Goal: Information Seeking & Learning: Understand process/instructions

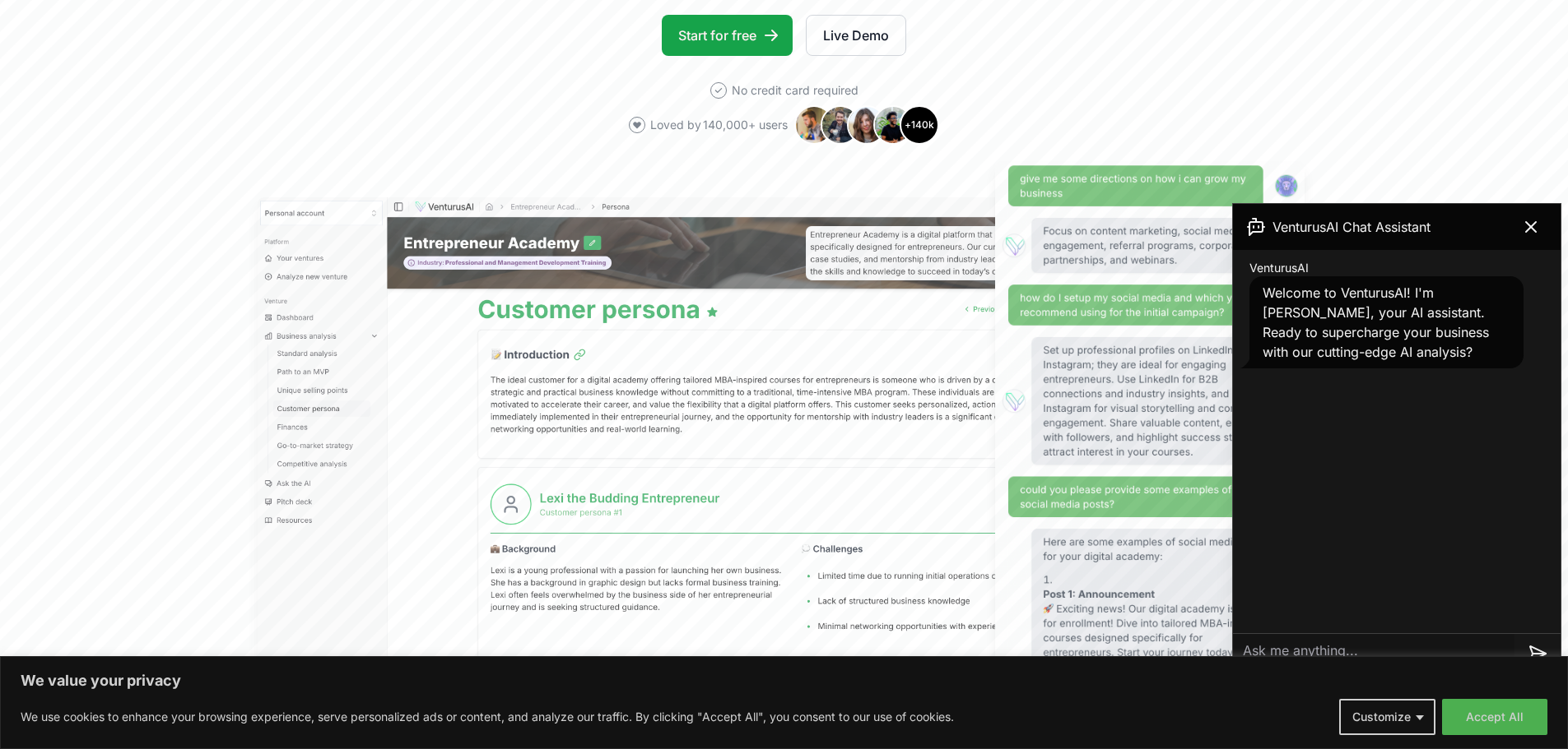
scroll to position [362, 0]
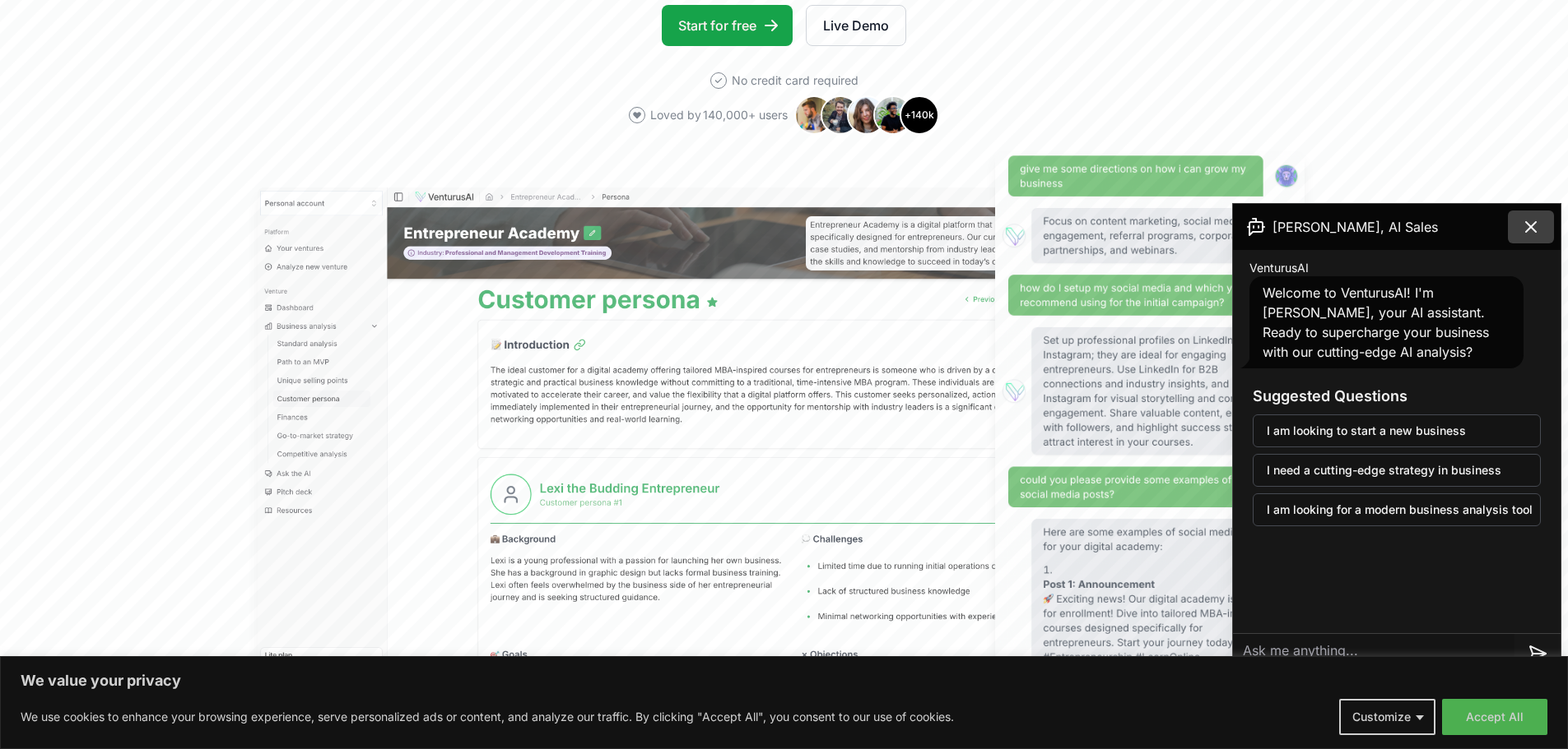
click at [1540, 219] on icon at bounding box center [1530, 227] width 20 height 20
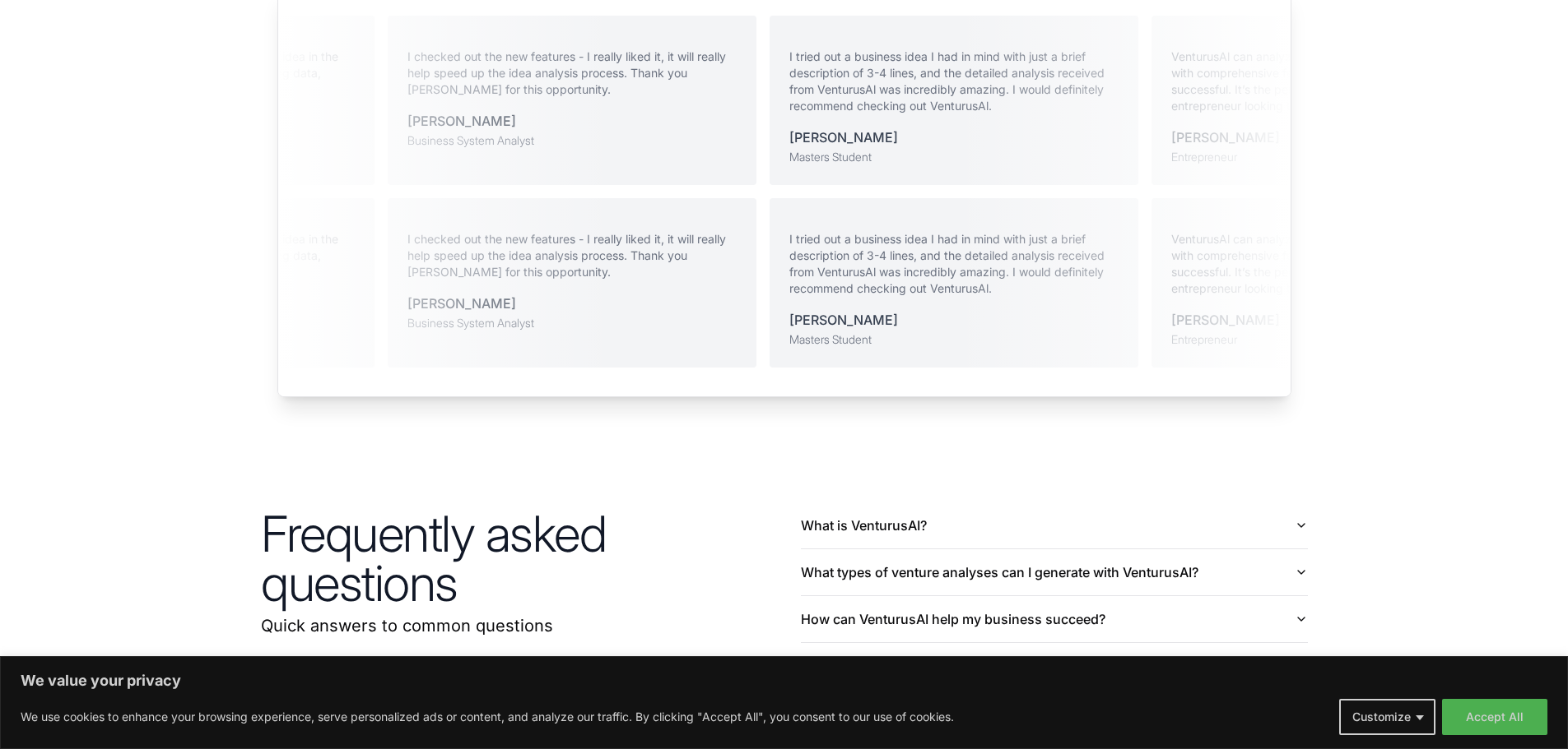
scroll to position [3843, 0]
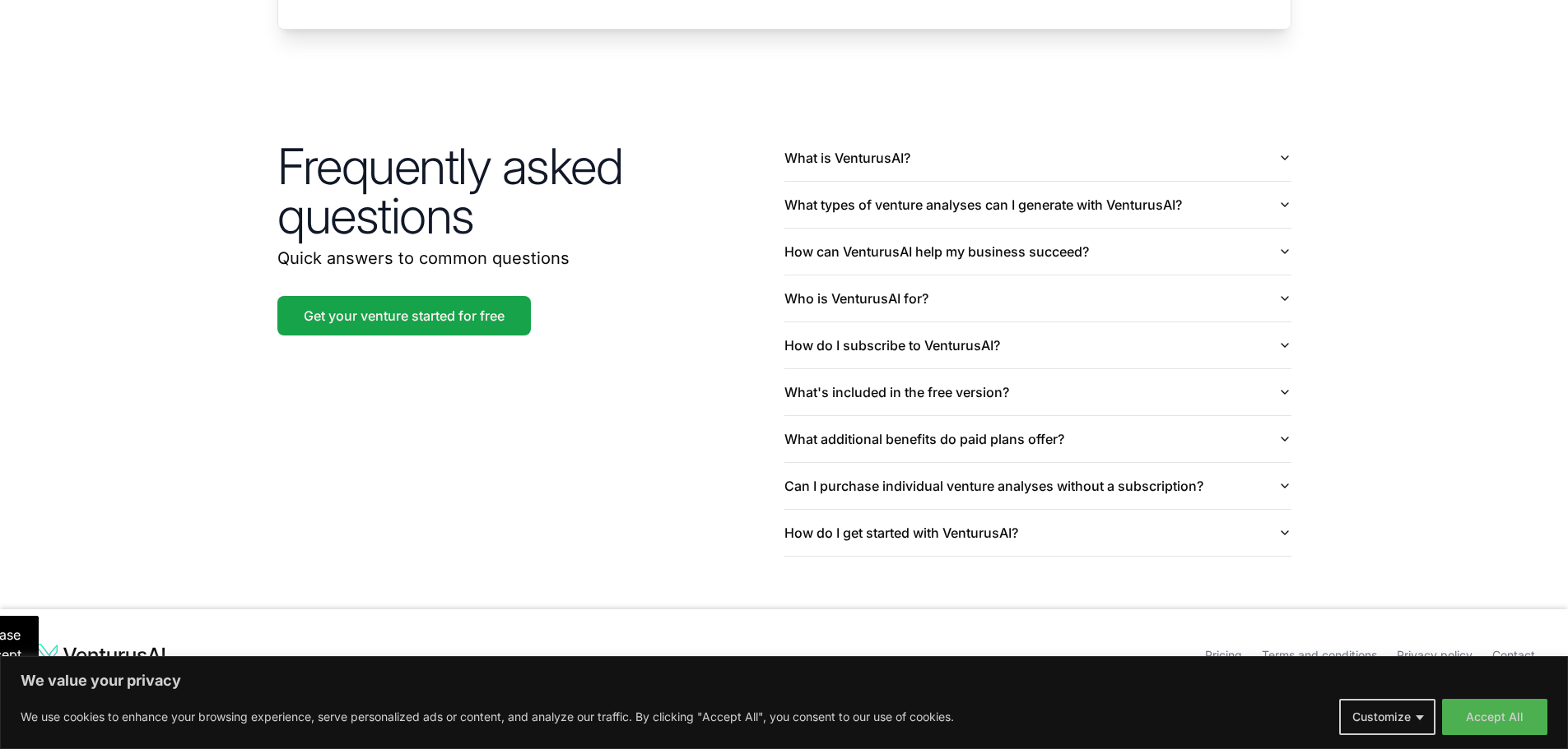
click at [1343, 643] on ul "Pricing Terms and conditions Privacy policy Contact" at bounding box center [972, 656] width 1127 height 27
click at [1324, 648] on link "Terms and conditions" at bounding box center [1319, 655] width 115 height 14
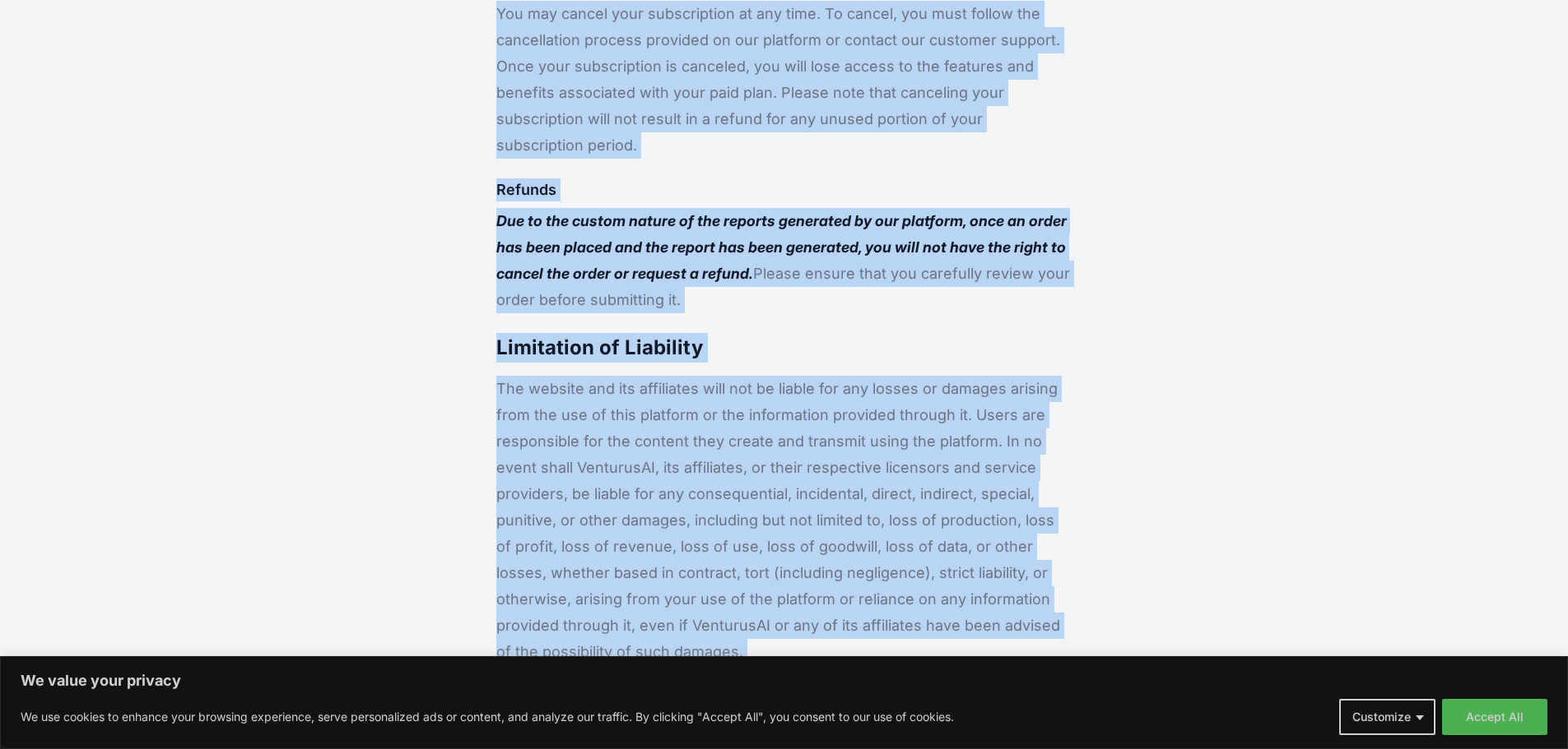
scroll to position [2500, 0]
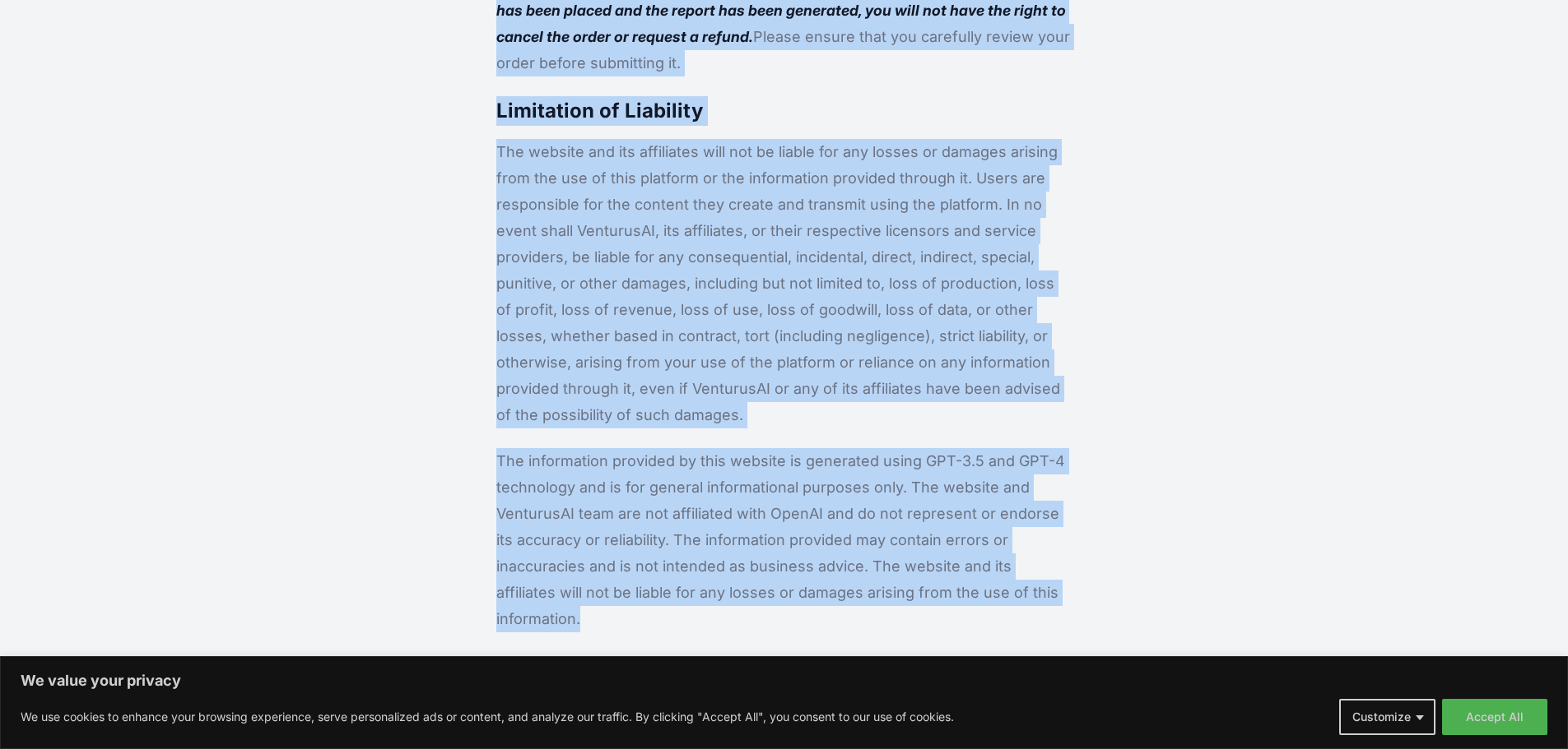
drag, startPoint x: 625, startPoint y: 77, endPoint x: 996, endPoint y: 537, distance: 591.0
copy div "Terms and Conditions Platform Registration and Usage To access and use this pla…"
click at [631, 264] on p "The website and its affiliates will not be liable for any losses or damages ari…" at bounding box center [784, 284] width 575 height 289
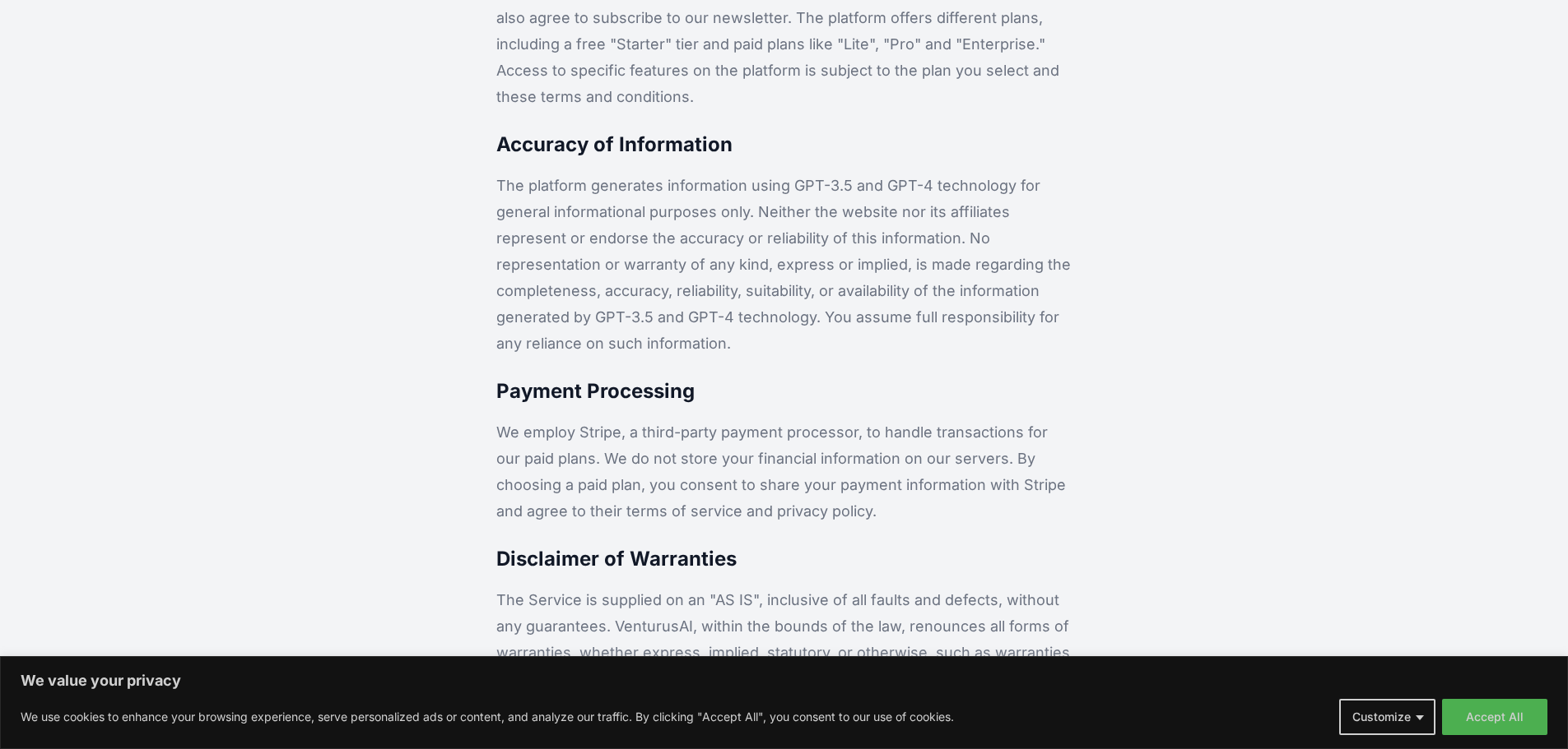
scroll to position [203, 0]
